Goal: Navigation & Orientation: Find specific page/section

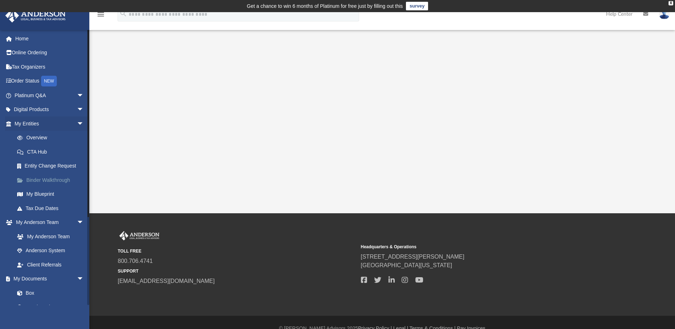
click at [43, 180] on link "Binder Walkthrough" at bounding box center [52, 180] width 85 height 14
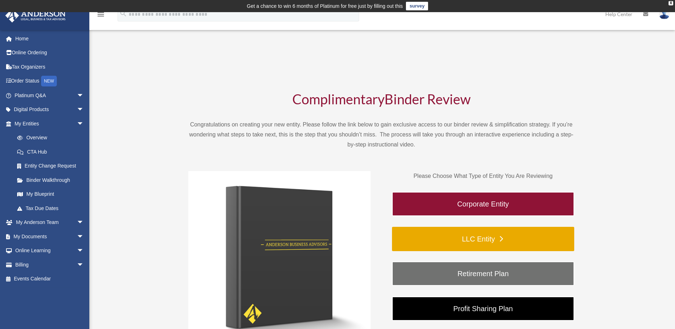
click at [491, 234] on link "LLC Entity" at bounding box center [483, 239] width 182 height 24
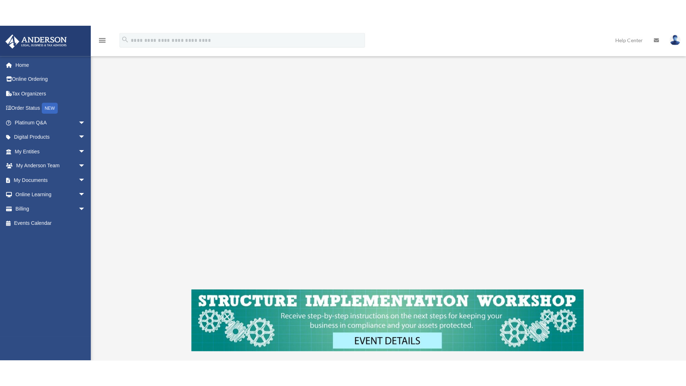
scroll to position [108, 0]
